Goal: Task Accomplishment & Management: Manage account settings

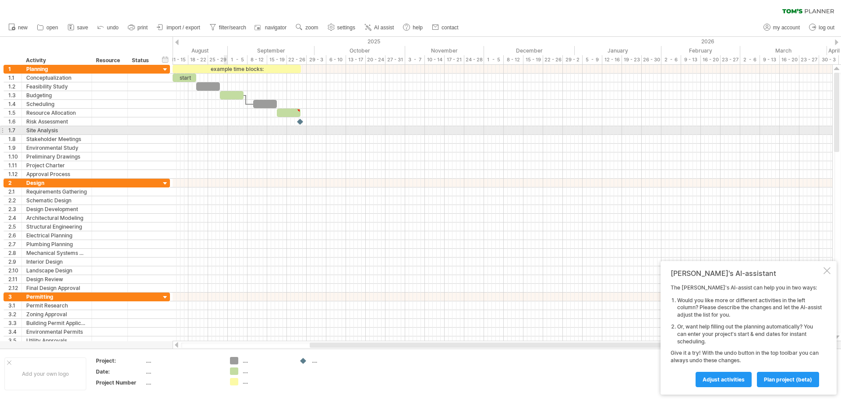
click at [226, 128] on div at bounding box center [503, 130] width 660 height 9
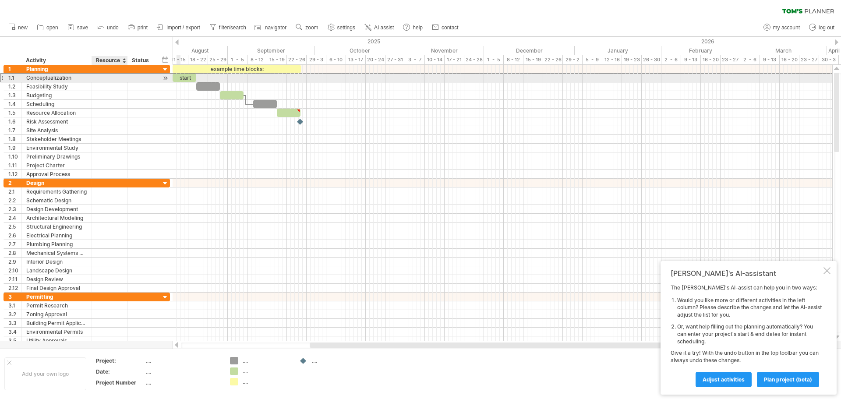
click at [106, 77] on div at bounding box center [109, 78] width 27 height 8
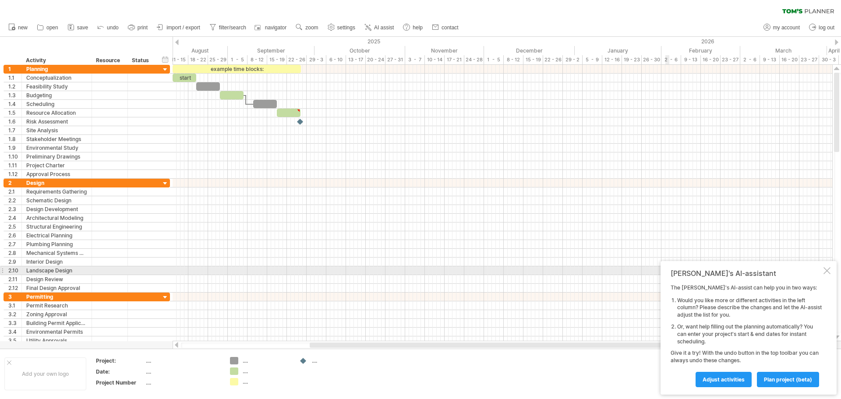
click at [829, 272] on div at bounding box center [826, 270] width 7 height 7
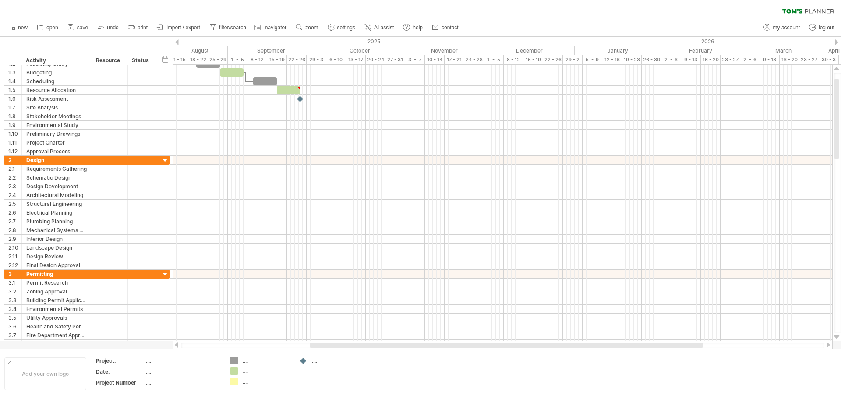
drag, startPoint x: 378, startPoint y: 348, endPoint x: 338, endPoint y: 342, distance: 40.7
click at [338, 342] on div at bounding box center [503, 345] width 660 height 9
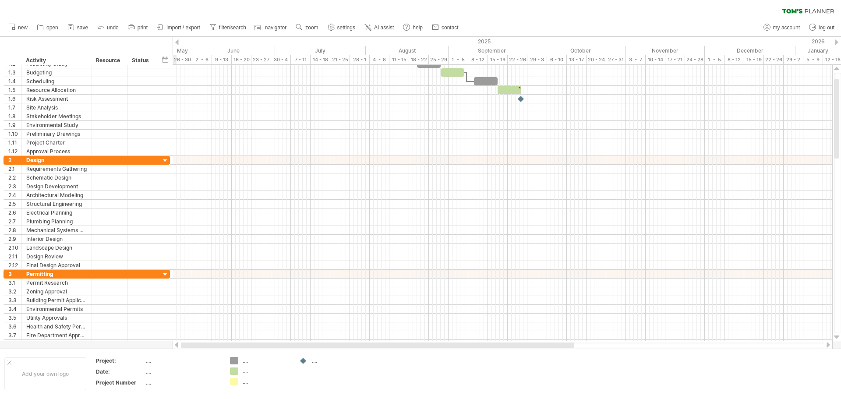
drag, startPoint x: 350, startPoint y: 347, endPoint x: 201, endPoint y: 344, distance: 148.5
click at [201, 344] on div at bounding box center [377, 344] width 393 height 5
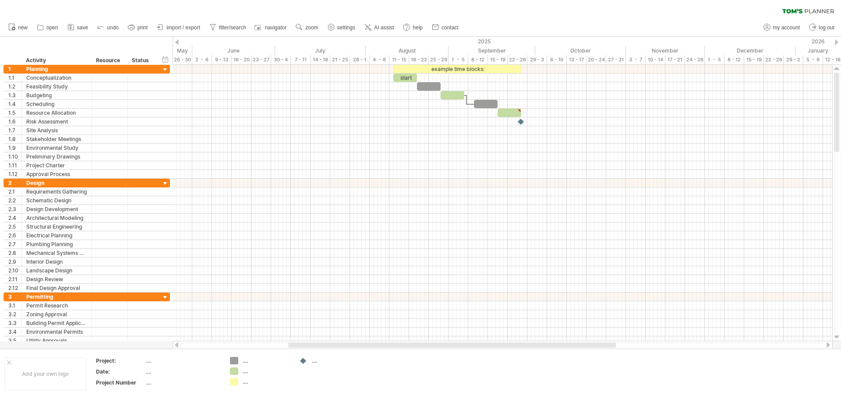
click at [166, 58] on div "hide start/end/duration show start/end/duration" at bounding box center [165, 59] width 8 height 9
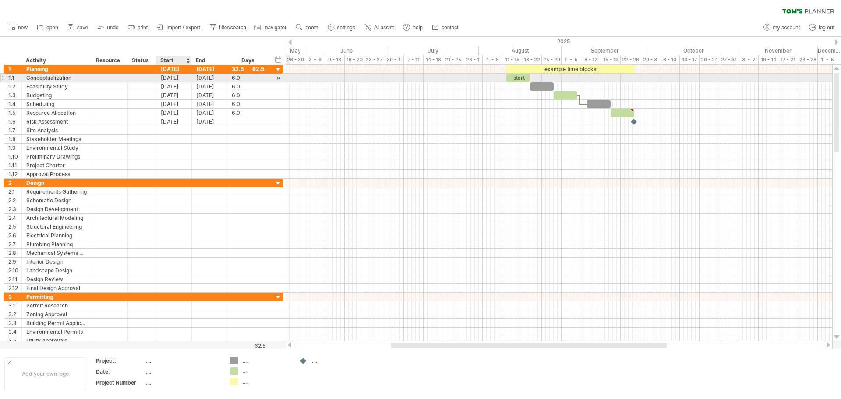
click at [178, 78] on div "[DATE]" at bounding box center [173, 78] width 35 height 8
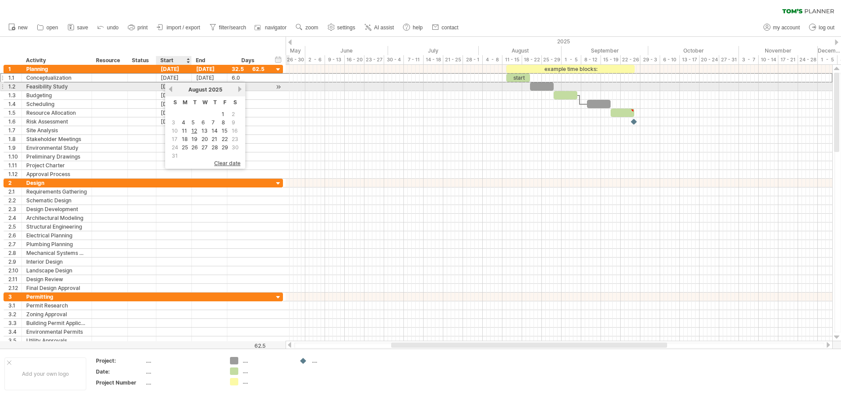
click at [173, 90] on link "previous" at bounding box center [170, 89] width 7 height 7
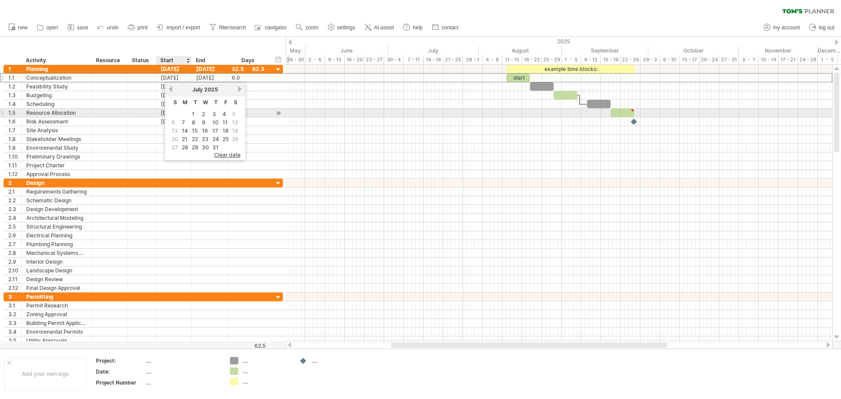
click at [194, 115] on link "1" at bounding box center [193, 114] width 4 height 8
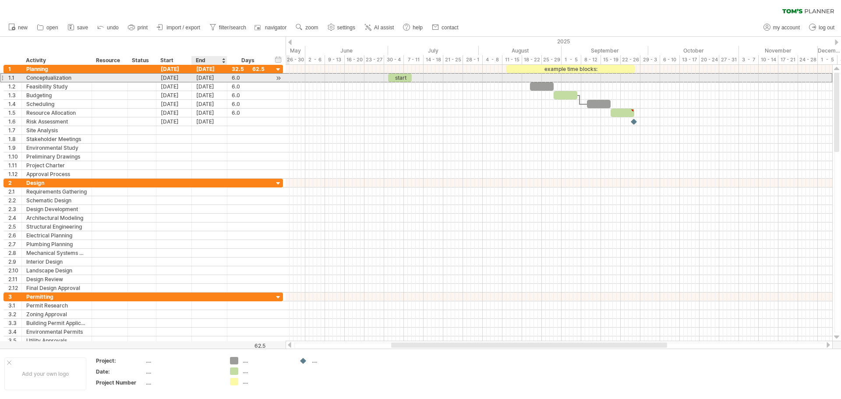
click at [206, 78] on div "[DATE]" at bounding box center [209, 78] width 35 height 8
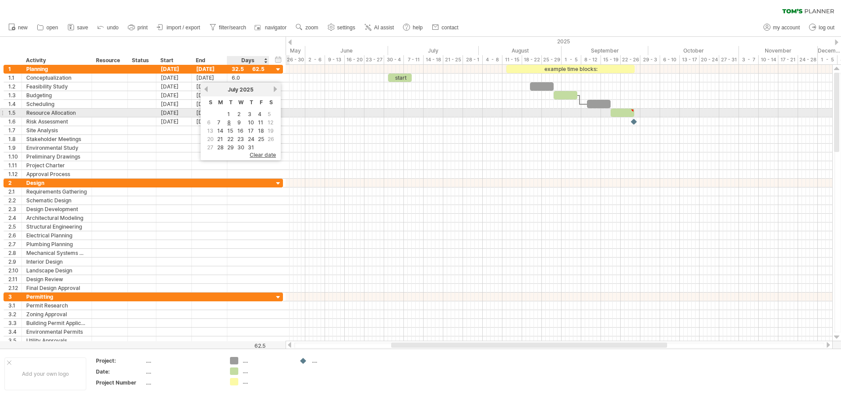
click at [261, 116] on link "4" at bounding box center [259, 114] width 5 height 8
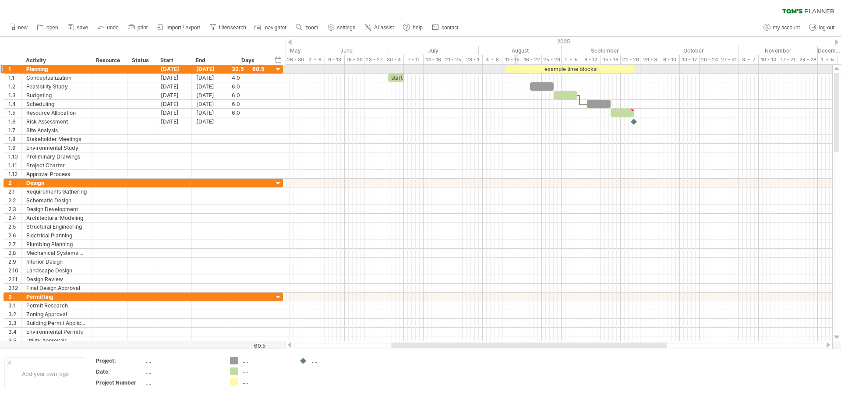
click at [515, 69] on div "example time blocks:" at bounding box center [570, 69] width 128 height 8
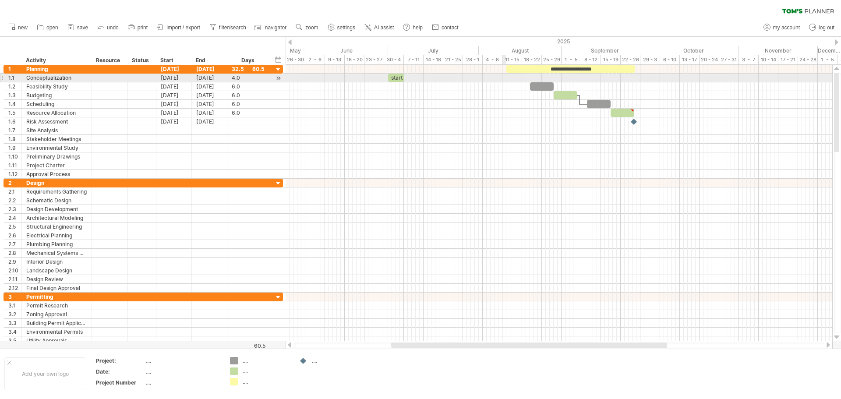
click at [511, 81] on div at bounding box center [559, 78] width 547 height 9
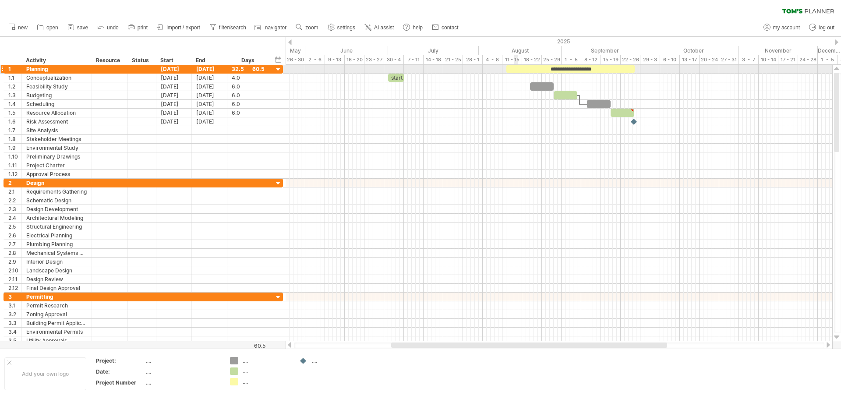
click at [515, 71] on div "**********" at bounding box center [570, 69] width 128 height 8
click at [666, 65] on div at bounding box center [559, 69] width 547 height 9
click at [667, 68] on div at bounding box center [559, 69] width 547 height 9
click at [279, 96] on div at bounding box center [278, 95] width 8 height 9
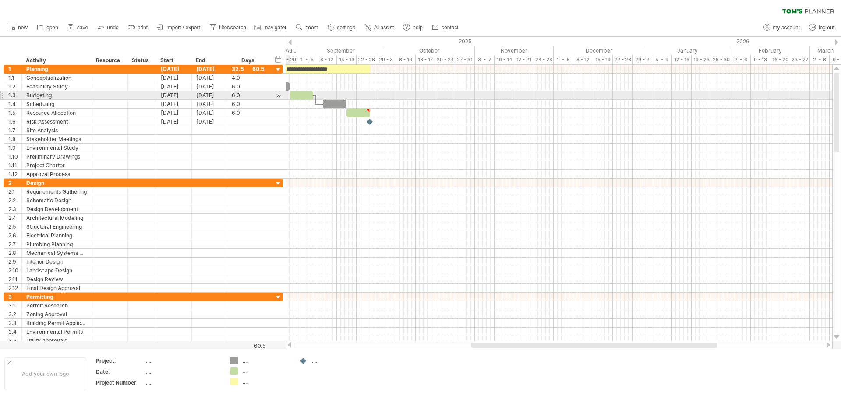
click at [279, 96] on div at bounding box center [278, 95] width 8 height 9
click at [291, 41] on div at bounding box center [290, 42] width 4 height 6
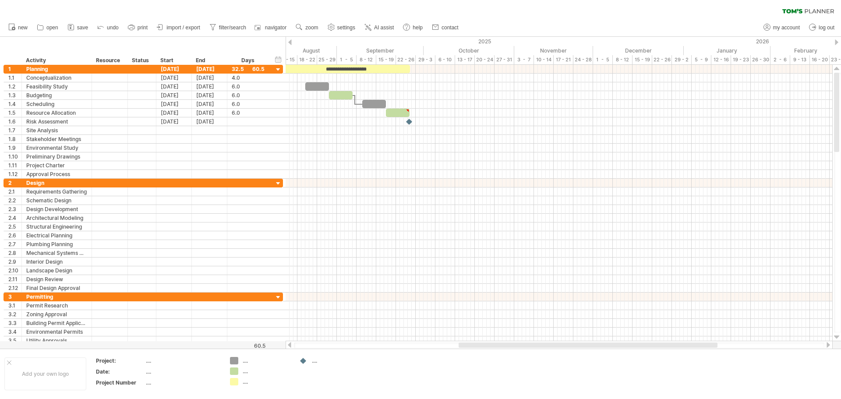
click at [291, 41] on div at bounding box center [290, 42] width 4 height 6
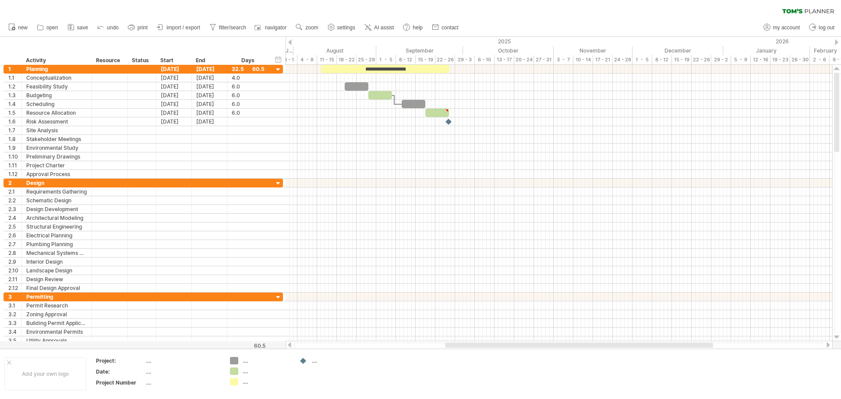
click at [291, 41] on div at bounding box center [290, 42] width 4 height 6
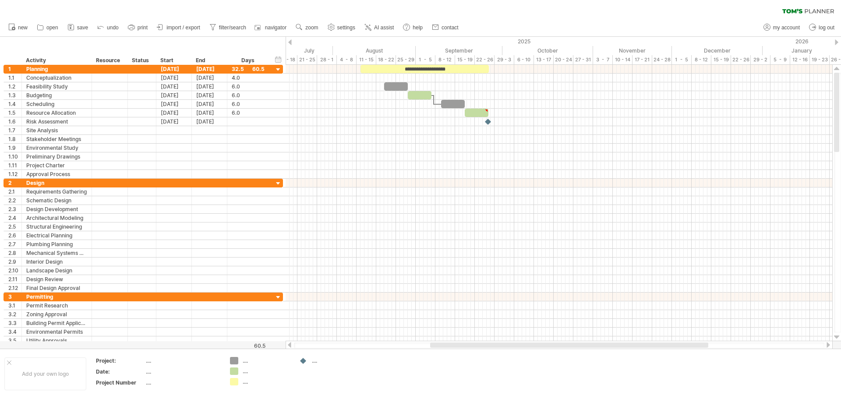
click at [291, 41] on div at bounding box center [290, 42] width 4 height 6
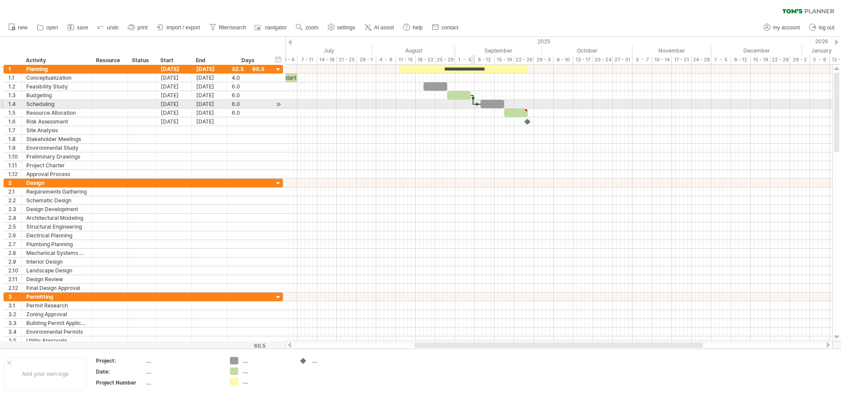
click at [473, 103] on div at bounding box center [473, 100] width 3 height 10
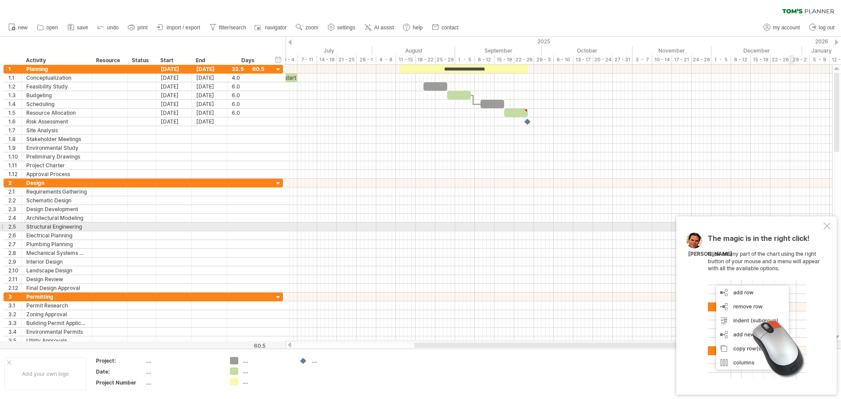
click at [827, 227] on div at bounding box center [826, 225] width 7 height 7
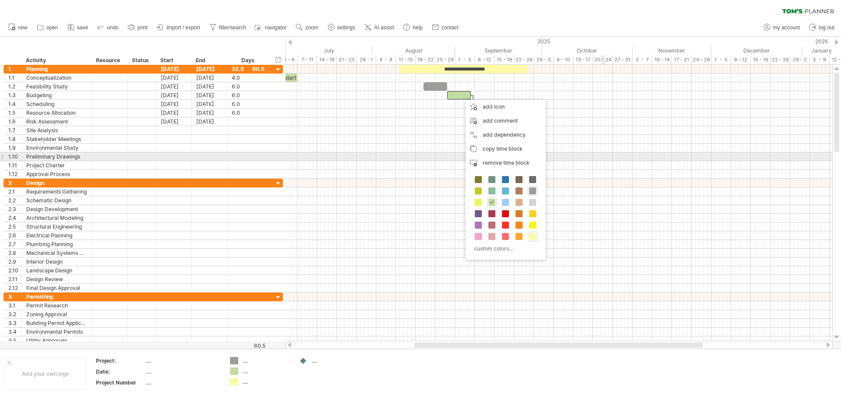
click at [603, 155] on div at bounding box center [559, 156] width 547 height 9
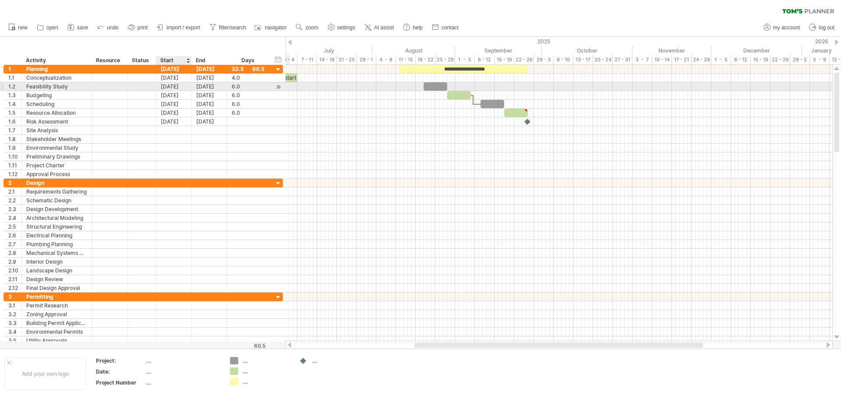
click at [173, 89] on div "[DATE]" at bounding box center [173, 86] width 35 height 8
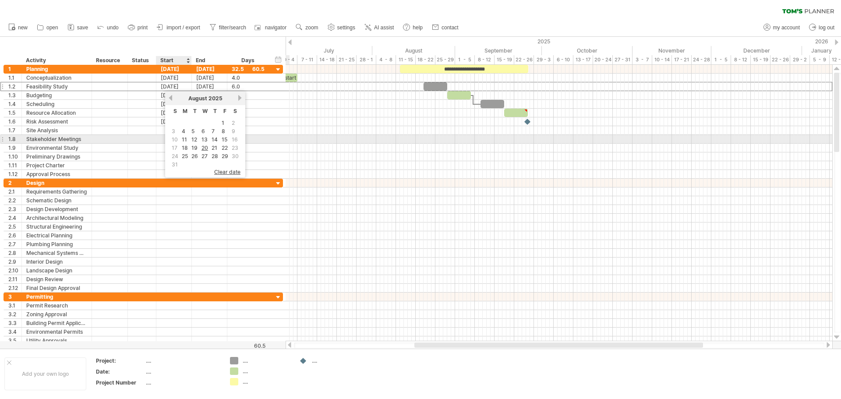
click at [182, 141] on link "11" at bounding box center [184, 139] width 7 height 8
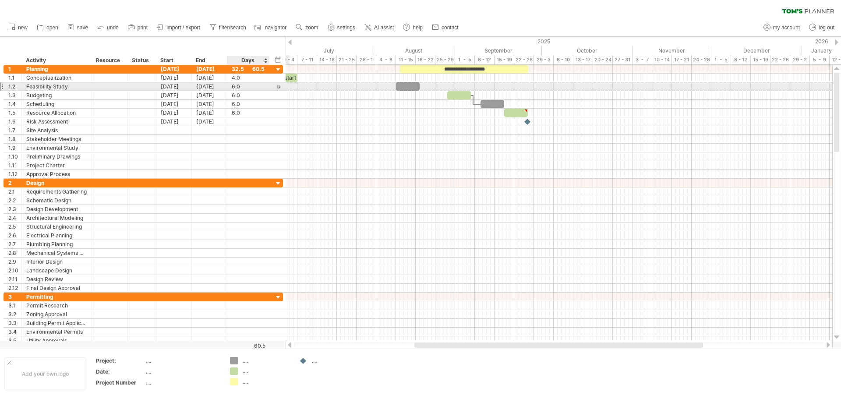
click at [235, 87] on div "6.0" at bounding box center [248, 86] width 33 height 8
type input "*"
click at [173, 87] on div "[DATE]" at bounding box center [173, 86] width 35 height 8
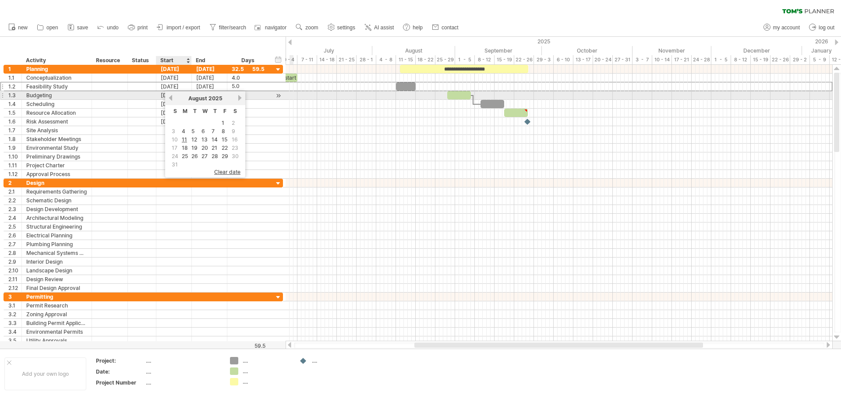
click at [172, 98] on link "previous" at bounding box center [170, 98] width 7 height 7
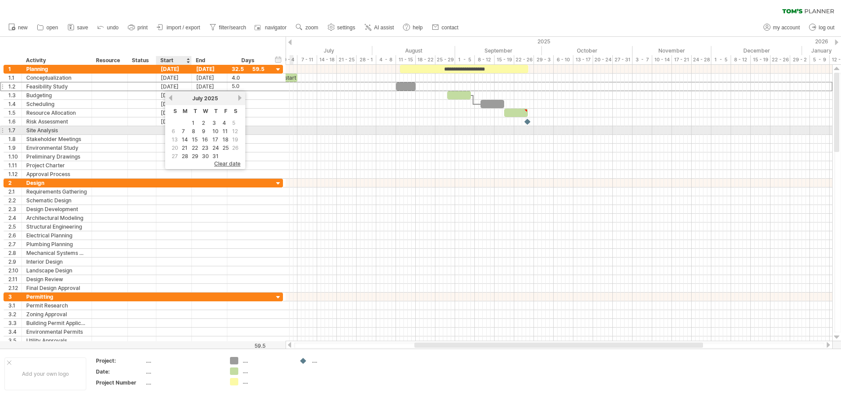
click at [184, 134] on link "7" at bounding box center [183, 131] width 5 height 8
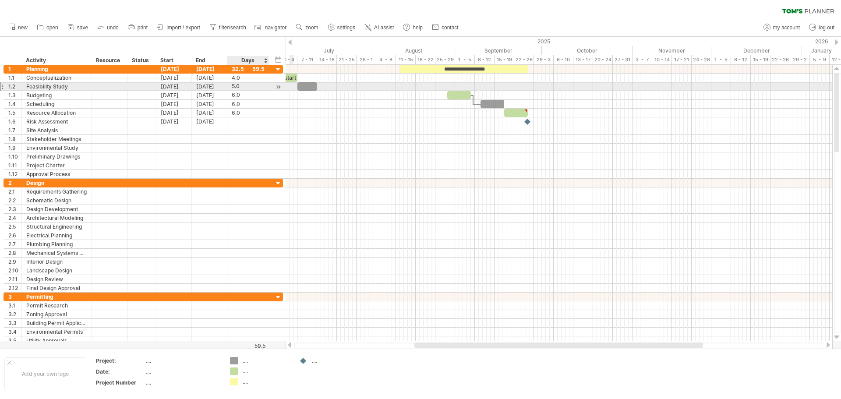
click at [236, 85] on div "5.0" at bounding box center [248, 86] width 33 height 8
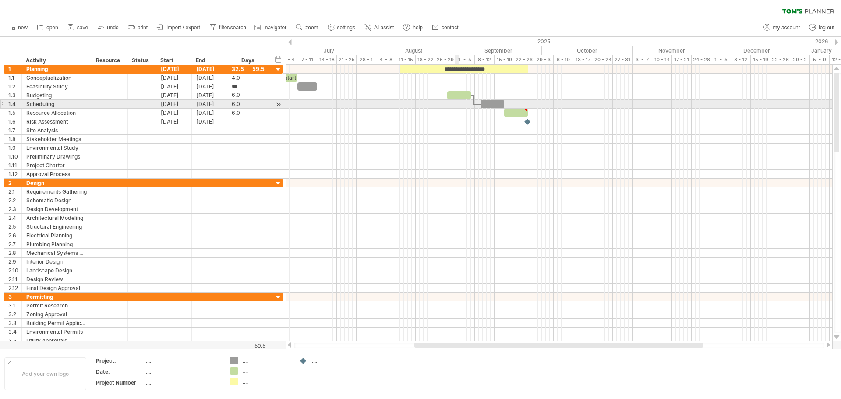
click at [459, 99] on div at bounding box center [559, 95] width 547 height 9
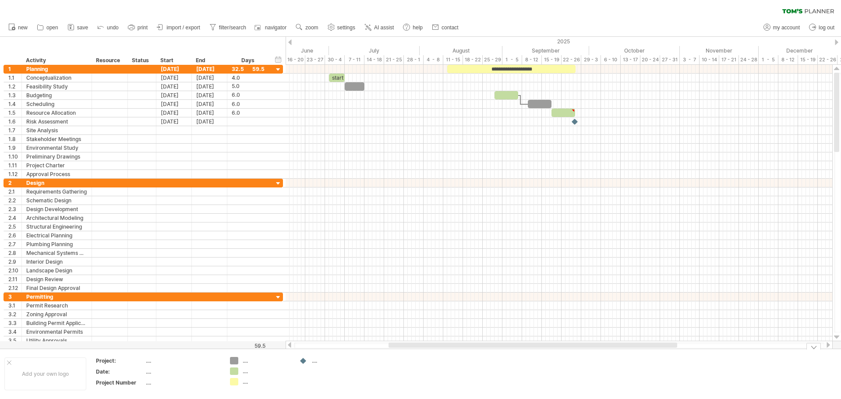
drag, startPoint x: 515, startPoint y: 346, endPoint x: 482, endPoint y: 346, distance: 32.8
click at [482, 349] on div "Trying to reach [DOMAIN_NAME] Connected again... 0% clear filter new 1" at bounding box center [420, 199] width 841 height 399
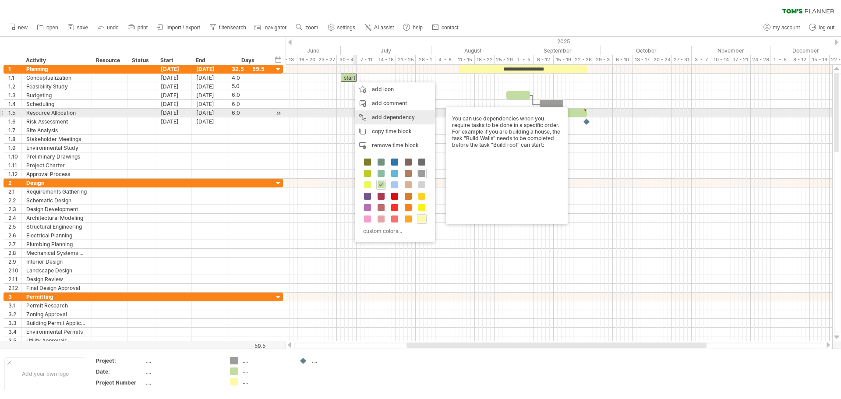
click at [375, 116] on div "add dependency You can use dependencies when you require tasks to be done in a …" at bounding box center [395, 117] width 80 height 14
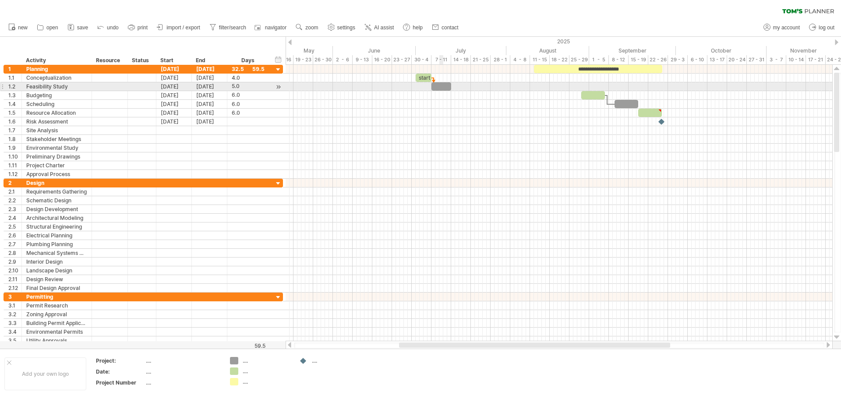
click at [440, 86] on div at bounding box center [441, 86] width 20 height 8
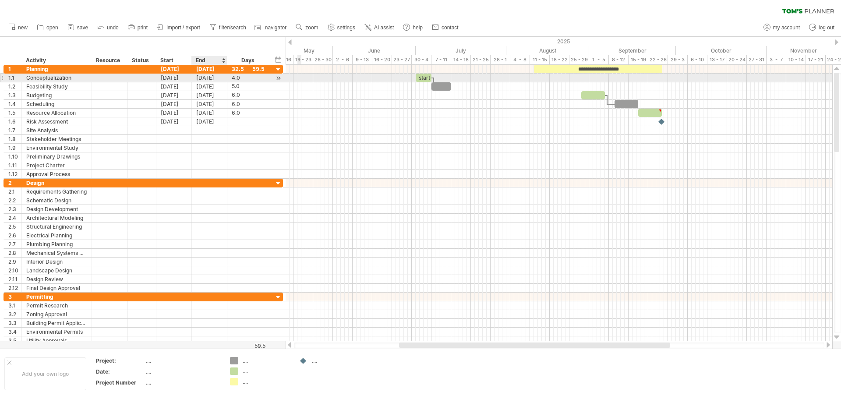
click at [216, 80] on div "[DATE]" at bounding box center [209, 78] width 35 height 8
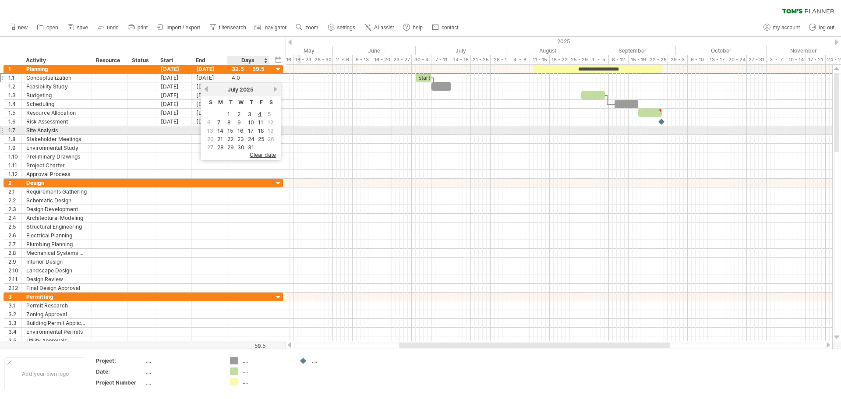
click at [258, 131] on link "18" at bounding box center [261, 131] width 8 height 8
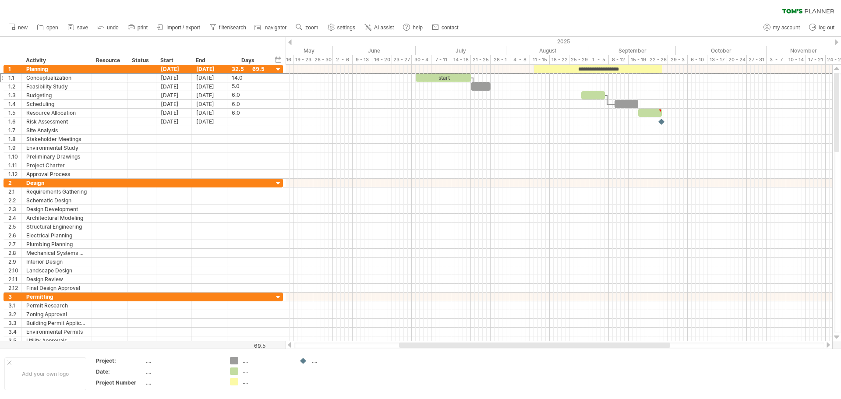
click at [75, 28] on icon at bounding box center [71, 27] width 9 height 9
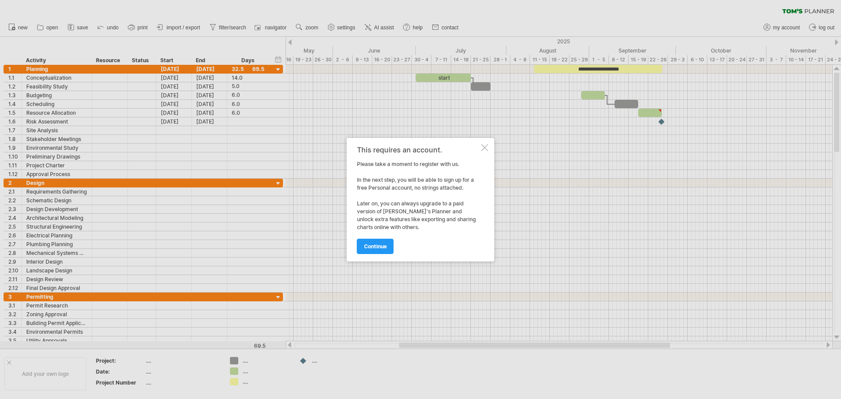
click at [373, 245] on span "continue" at bounding box center [375, 246] width 23 height 7
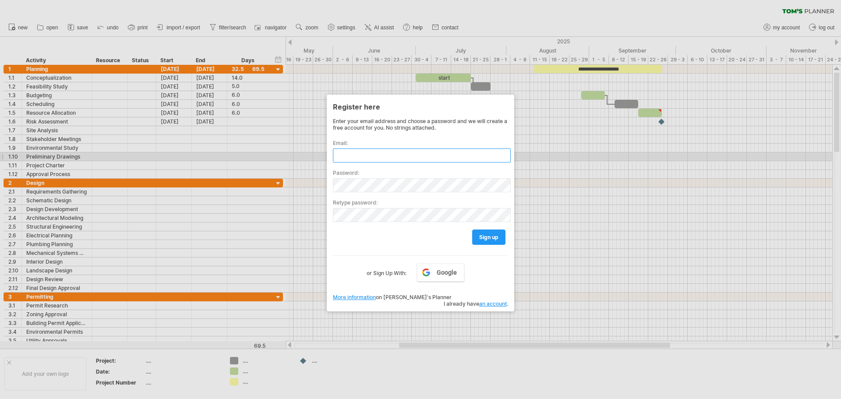
click at [375, 157] on input "text" at bounding box center [422, 155] width 178 height 14
type input "**********"
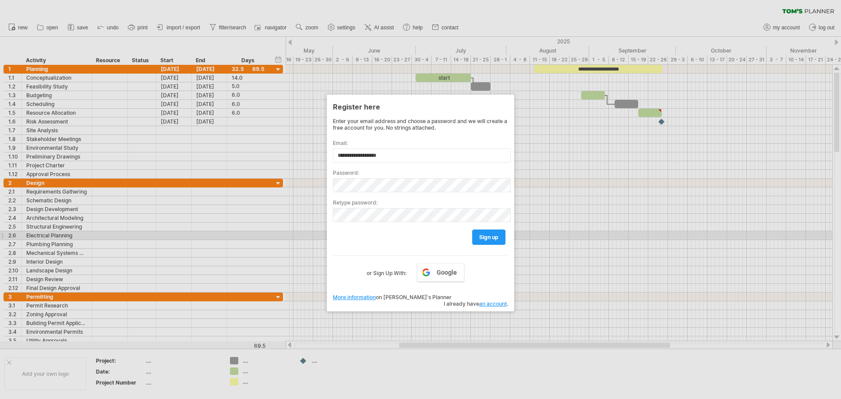
click at [486, 236] on span "sign up" at bounding box center [488, 237] width 19 height 7
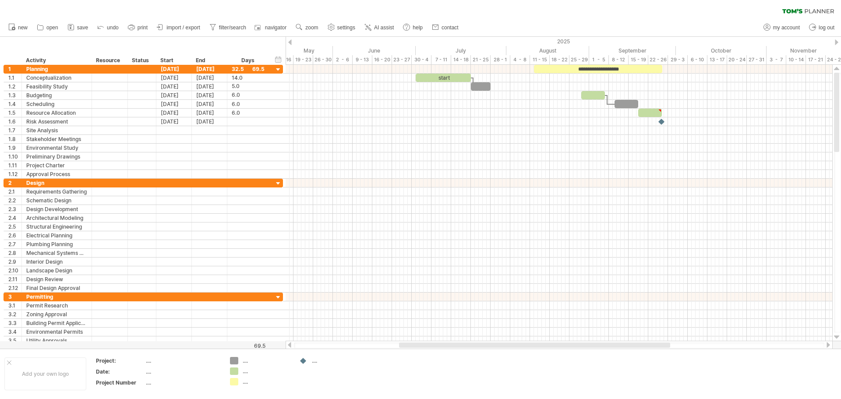
click at [80, 26] on span "save" at bounding box center [82, 28] width 11 height 6
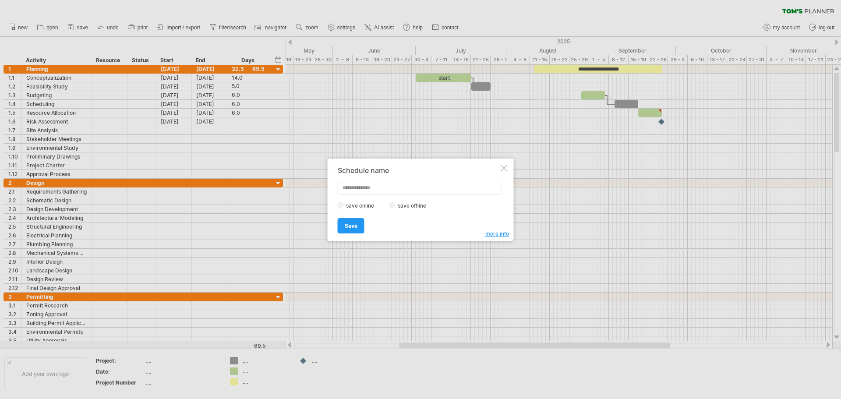
click at [395, 207] on label "save offline" at bounding box center [414, 205] width 38 height 7
click at [388, 187] on input "text" at bounding box center [420, 188] width 164 height 14
type input "**********"
click at [352, 229] on link "Save" at bounding box center [351, 225] width 27 height 15
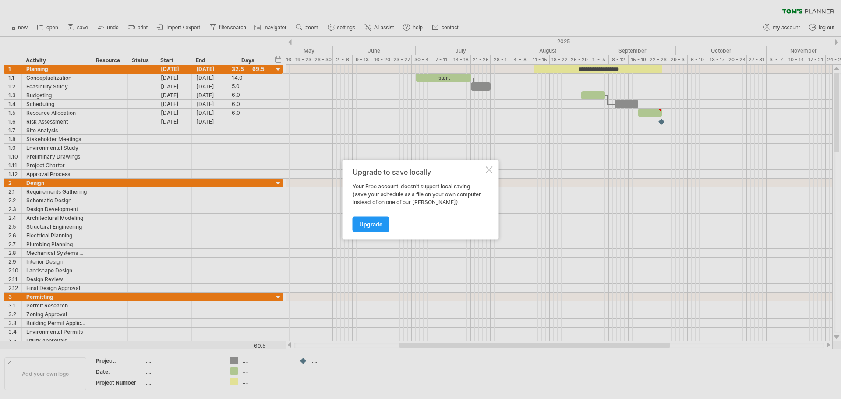
click at [363, 226] on span "Upgrade" at bounding box center [371, 224] width 23 height 7
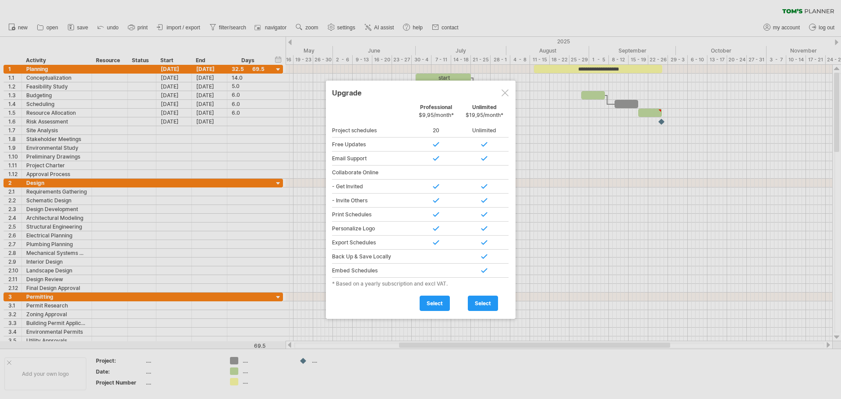
click at [509, 98] on div "Upgrade" at bounding box center [420, 93] width 177 height 16
click at [508, 95] on div at bounding box center [504, 92] width 7 height 7
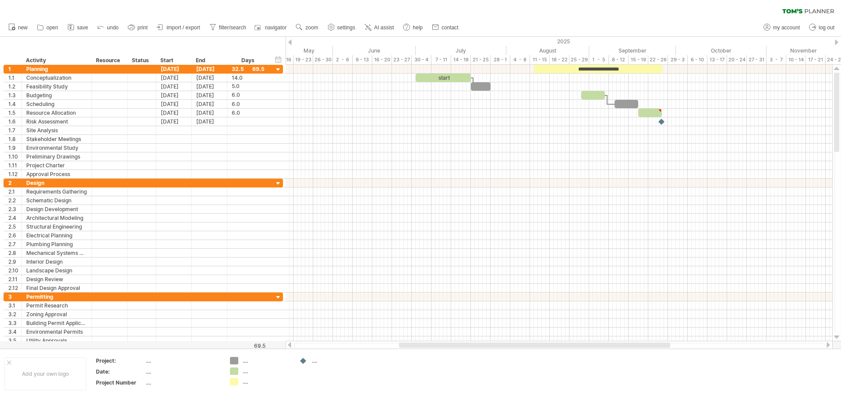
click at [22, 27] on span "new" at bounding box center [23, 28] width 10 height 6
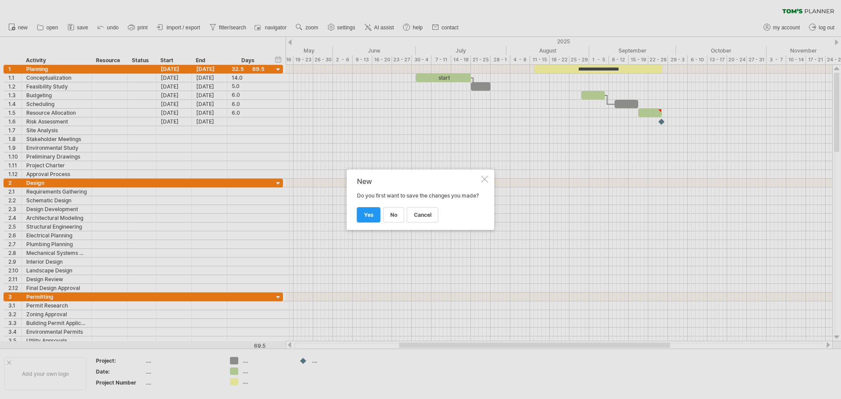
click at [372, 218] on span "yes" at bounding box center [369, 215] width 10 height 7
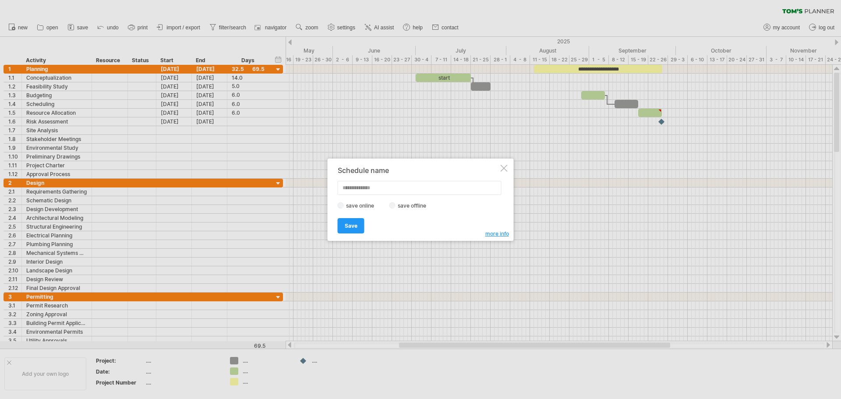
click at [505, 171] on div at bounding box center [504, 168] width 7 height 7
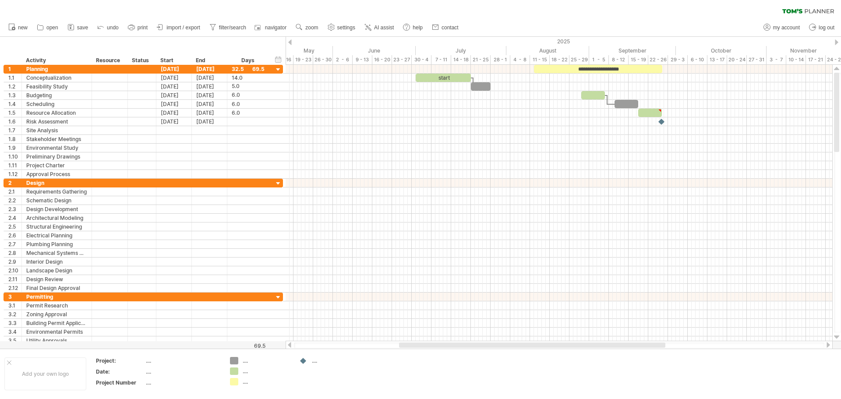
click at [787, 29] on span "my account" at bounding box center [786, 28] width 27 height 6
type input "**********"
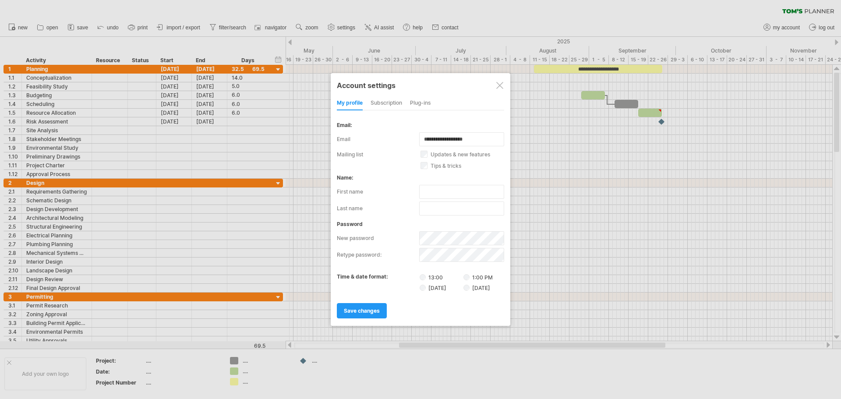
click at [367, 315] on link "save changes" at bounding box center [362, 310] width 50 height 15
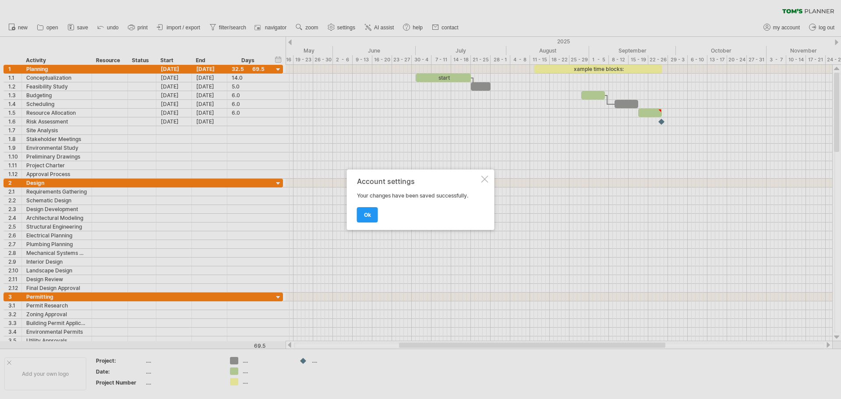
click at [368, 217] on span "ok" at bounding box center [367, 215] width 7 height 7
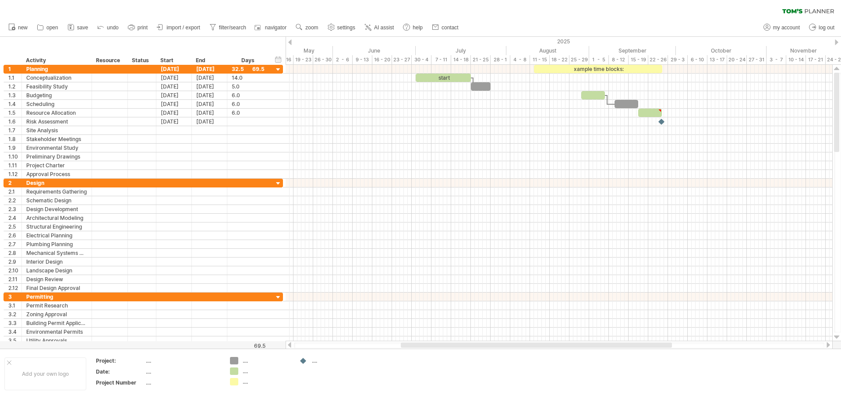
click at [382, 25] on span "AI assist" at bounding box center [384, 28] width 20 height 6
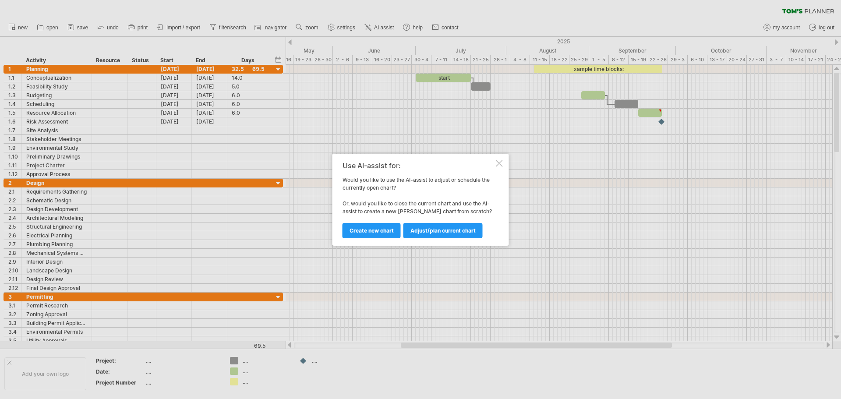
click at [497, 162] on div at bounding box center [499, 163] width 7 height 7
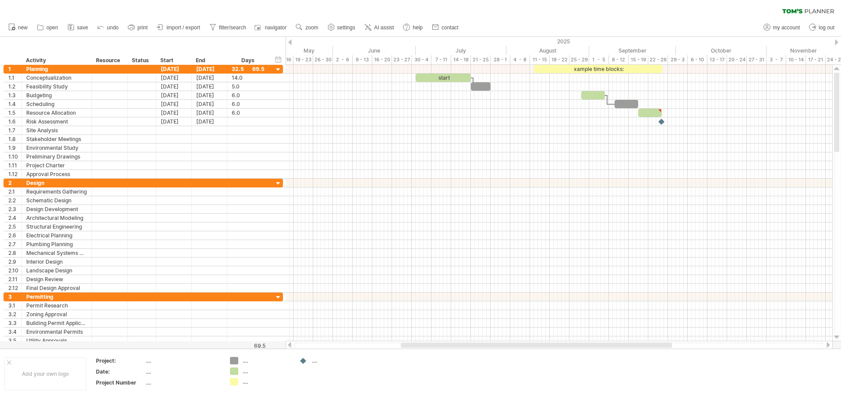
click at [791, 29] on span "my account" at bounding box center [786, 28] width 27 height 6
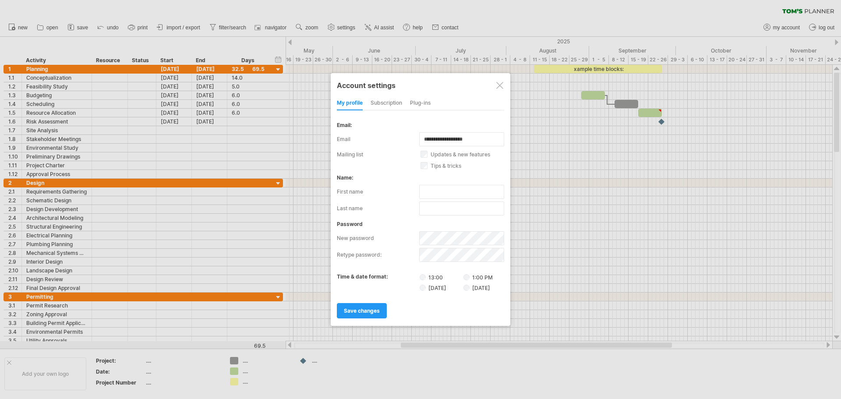
click at [394, 100] on div "subscription" at bounding box center [387, 103] width 32 height 14
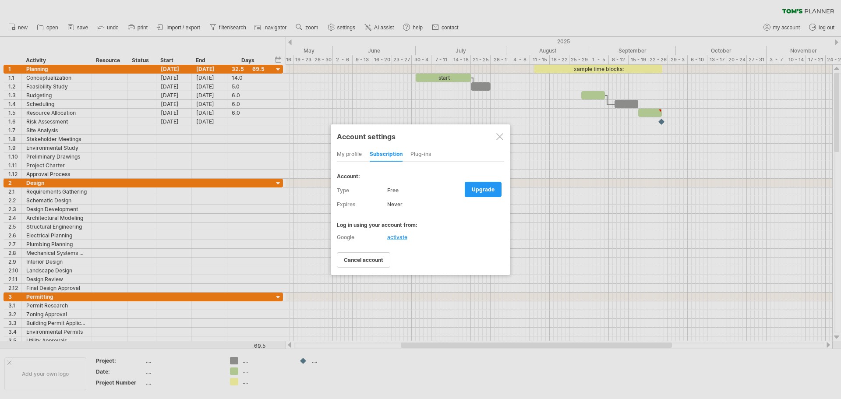
click at [416, 155] on div "Plug-ins" at bounding box center [420, 155] width 21 height 14
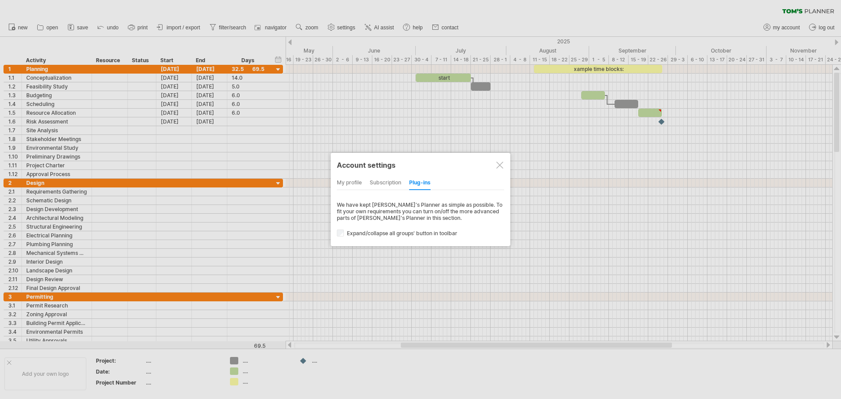
click at [316, 127] on div at bounding box center [420, 199] width 841 height 399
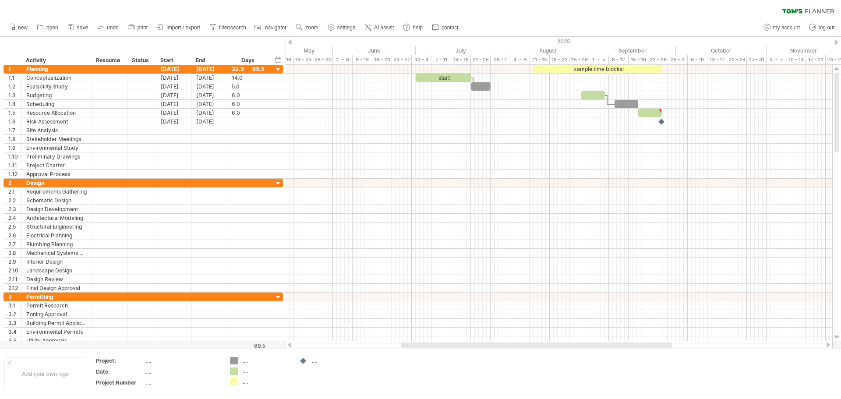
click at [78, 27] on span "save" at bounding box center [82, 28] width 11 height 6
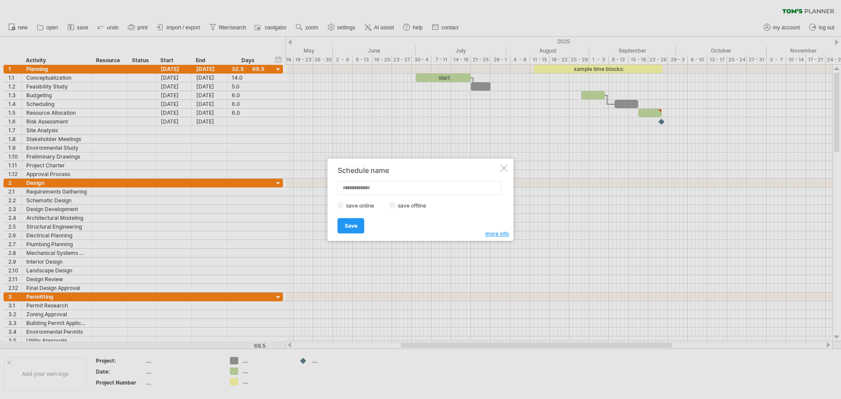
click at [358, 226] on link "Save" at bounding box center [351, 225] width 27 height 15
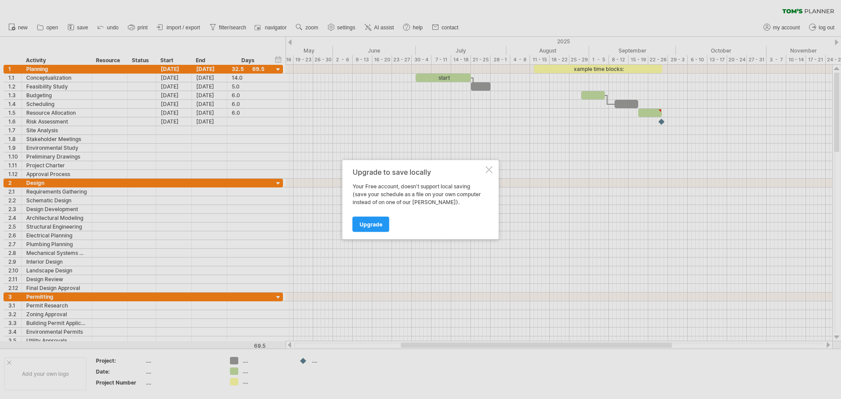
click at [490, 172] on div at bounding box center [489, 169] width 7 height 7
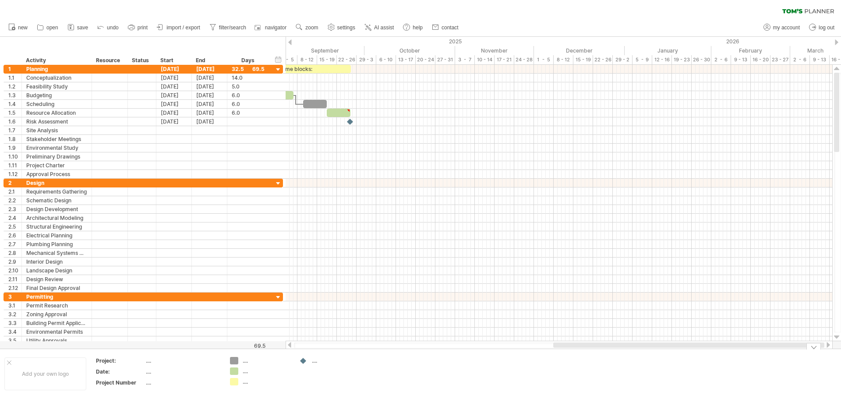
drag, startPoint x: 407, startPoint y: 346, endPoint x: 798, endPoint y: 351, distance: 390.7
click at [798, 351] on div "Trying to reach [DOMAIN_NAME] Connected again... 0% clear filter new 1" at bounding box center [420, 199] width 841 height 399
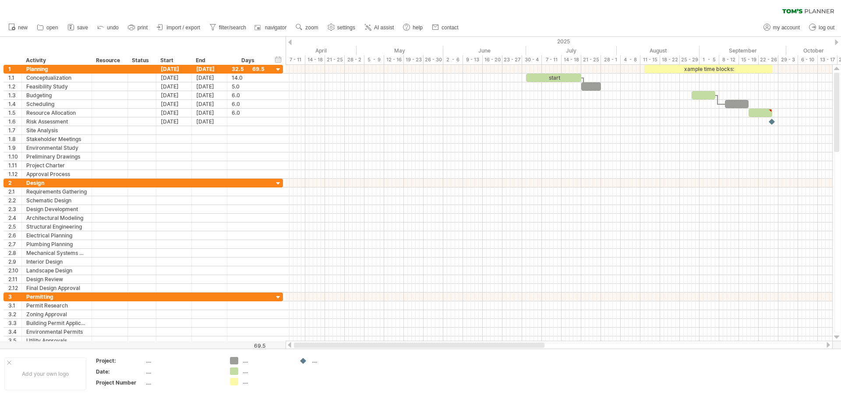
drag, startPoint x: 526, startPoint y: 346, endPoint x: 320, endPoint y: 347, distance: 205.4
click at [320, 347] on div at bounding box center [419, 344] width 251 height 5
click at [788, 68] on div at bounding box center [559, 69] width 547 height 9
click at [740, 68] on div "xample time blocks:" at bounding box center [708, 69] width 128 height 8
click at [743, 65] on div "**********" at bounding box center [708, 69] width 128 height 8
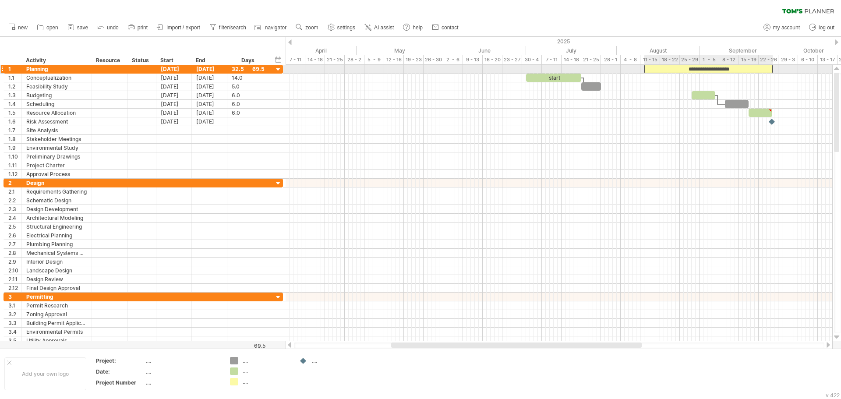
click at [743, 65] on div "**********" at bounding box center [708, 69] width 128 height 8
click at [742, 69] on div "**********" at bounding box center [708, 69] width 128 height 8
click at [684, 69] on div "**********" at bounding box center [708, 69] width 128 height 8
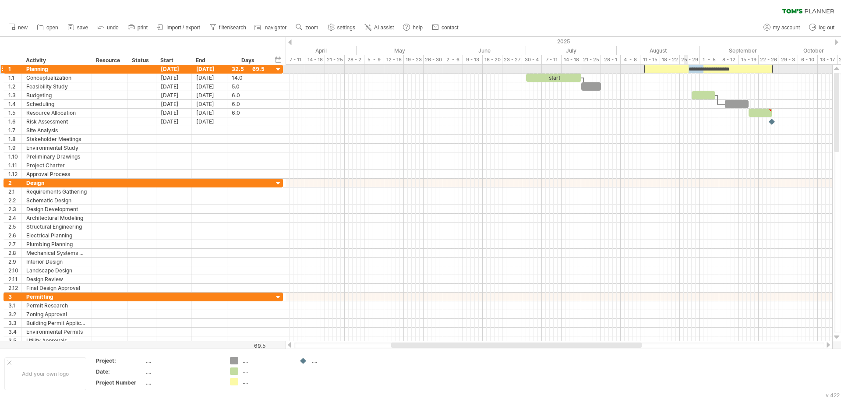
click at [684, 69] on div "**********" at bounding box center [708, 69] width 128 height 8
click at [23, 30] on span "new" at bounding box center [23, 28] width 10 height 6
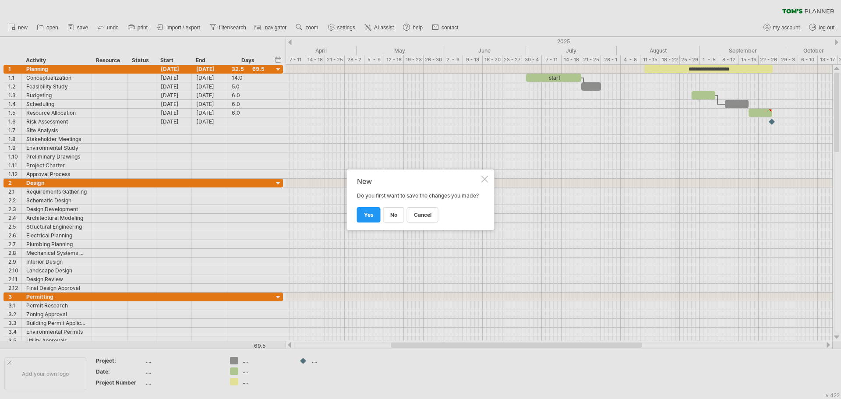
click at [389, 222] on link "no" at bounding box center [393, 214] width 21 height 15
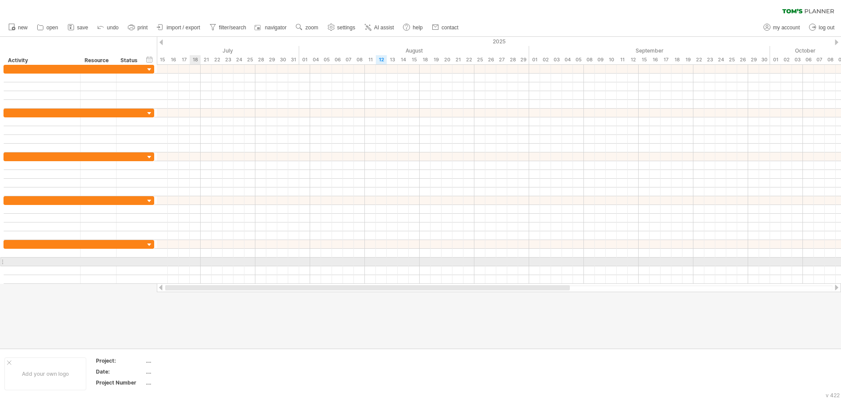
drag, startPoint x: 358, startPoint y: 288, endPoint x: 181, endPoint y: 261, distance: 179.4
click at [181, 261] on div "Trying to reach [DOMAIN_NAME] Connected again... 0% clear filter new" at bounding box center [420, 199] width 841 height 399
